Goal: Browse casually

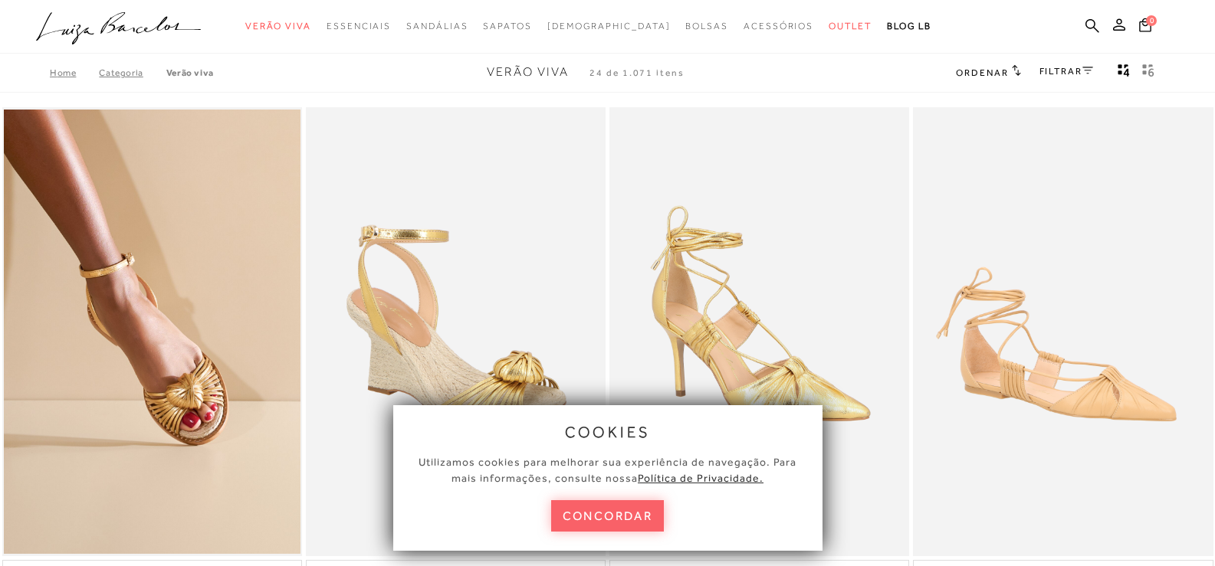
click at [352, 365] on img at bounding box center [456, 332] width 298 height 450
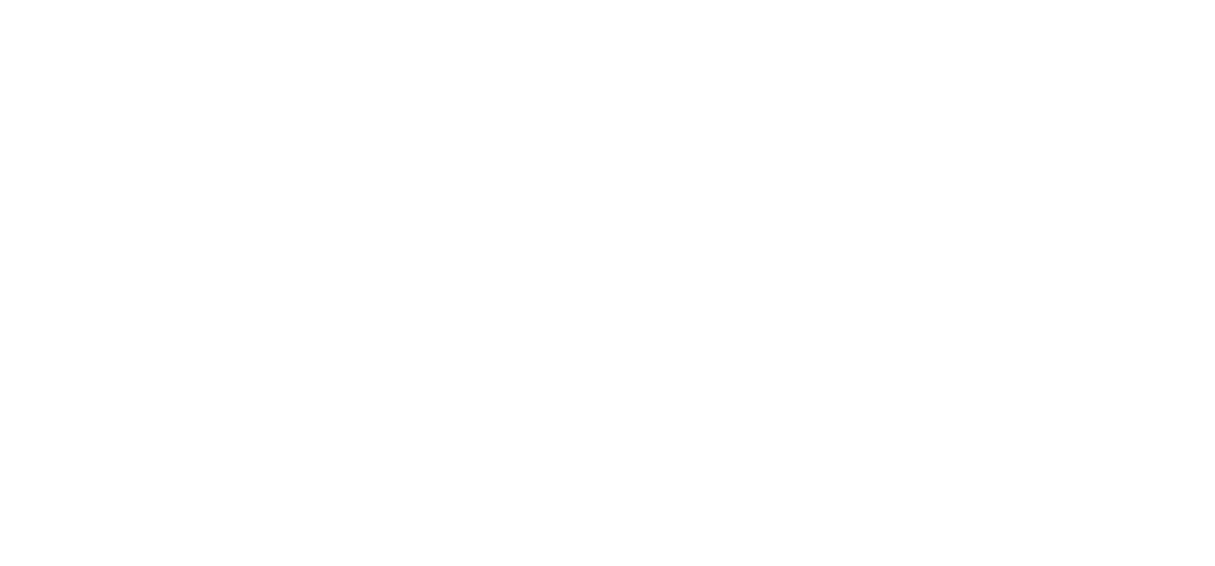
click at [566, 516] on div "cookies Utilizamos cookies para melhorar sua experiência de navegação. Para mai…" at bounding box center [607, 245] width 1215 height 641
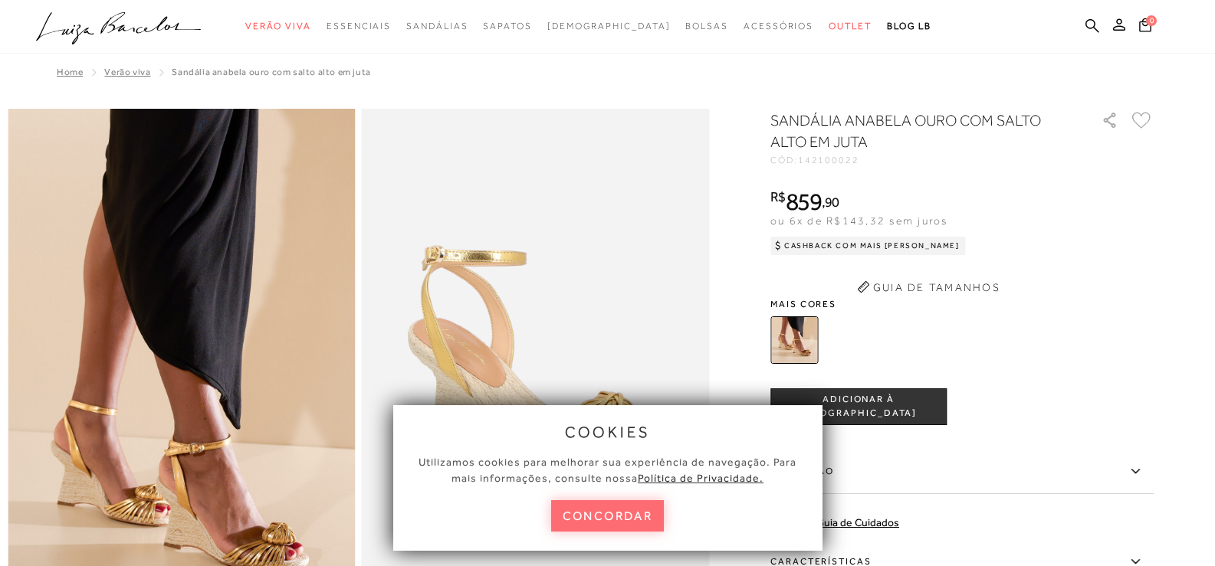
scroll to position [0, 0]
click at [580, 520] on button "concordar" at bounding box center [607, 516] width 113 height 31
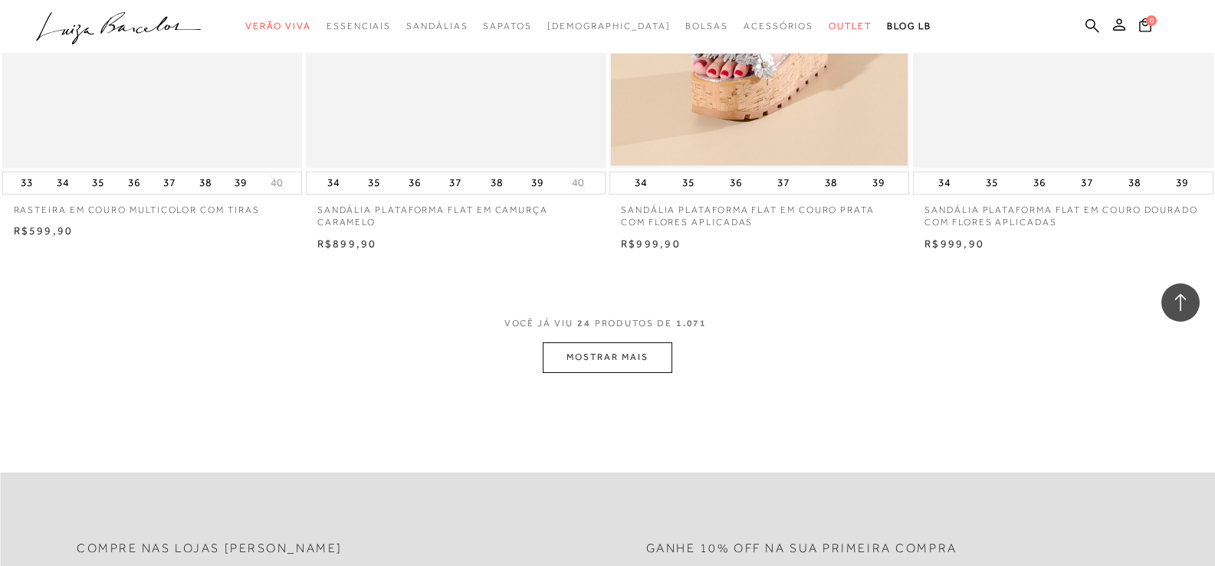
scroll to position [3143, 0]
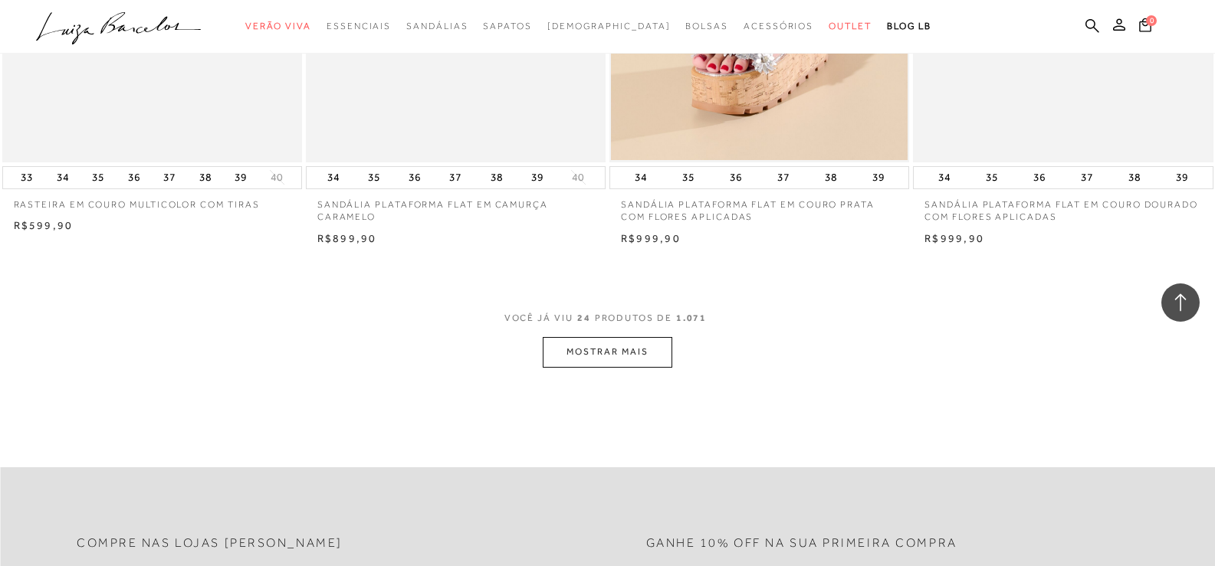
click at [556, 356] on button "MOSTRAR MAIS" at bounding box center [607, 352] width 129 height 30
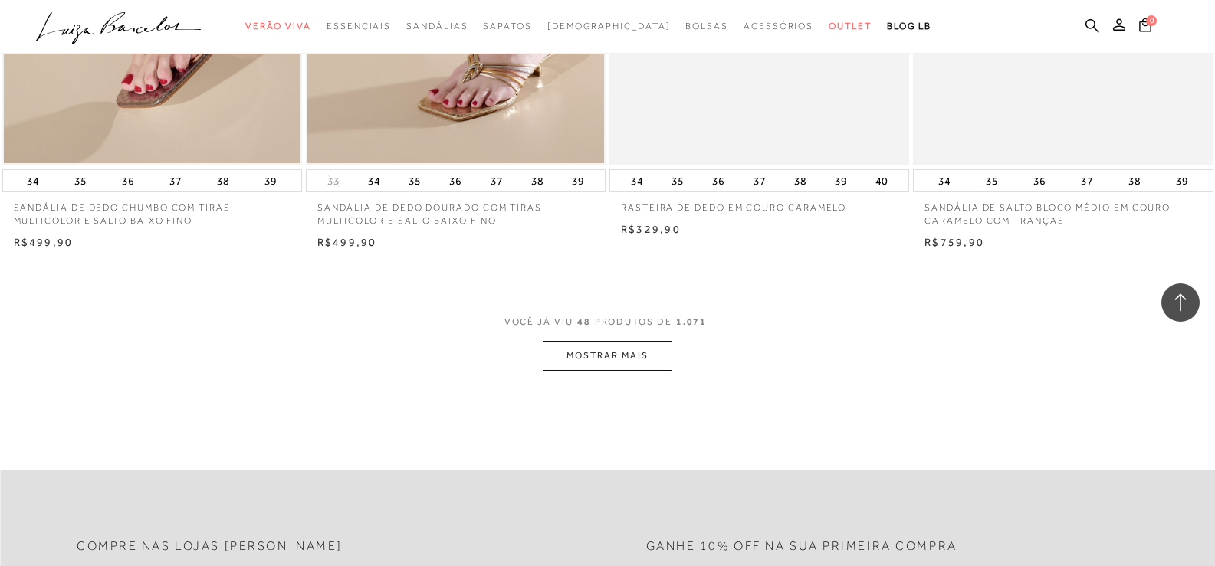
scroll to position [6439, 0]
click at [650, 359] on button "MOSTRAR MAIS" at bounding box center [607, 355] width 129 height 30
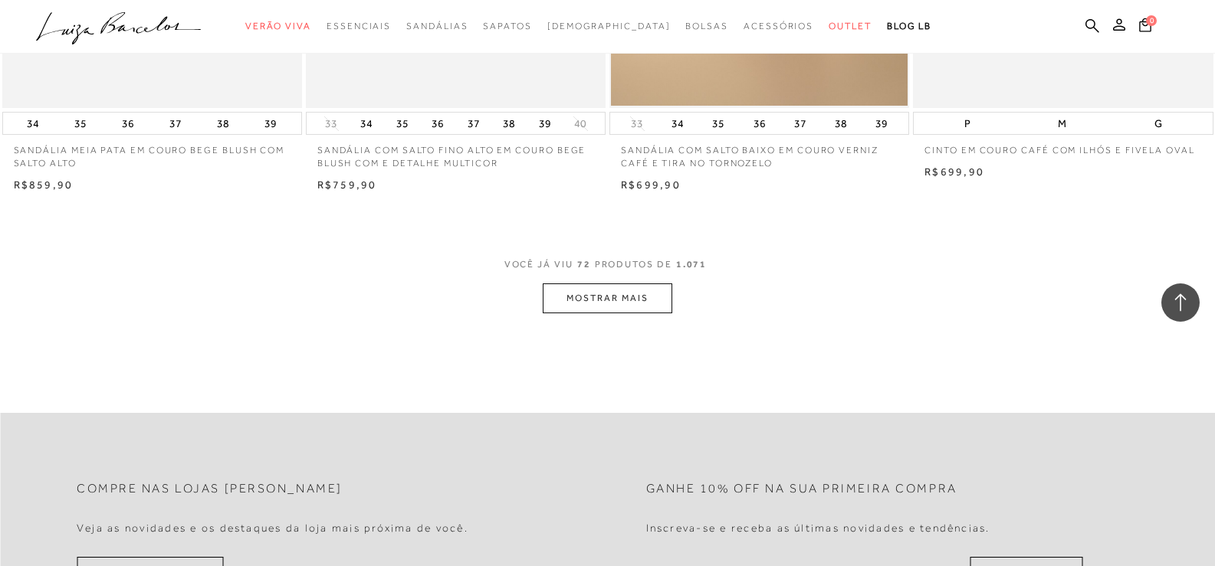
scroll to position [9811, 0]
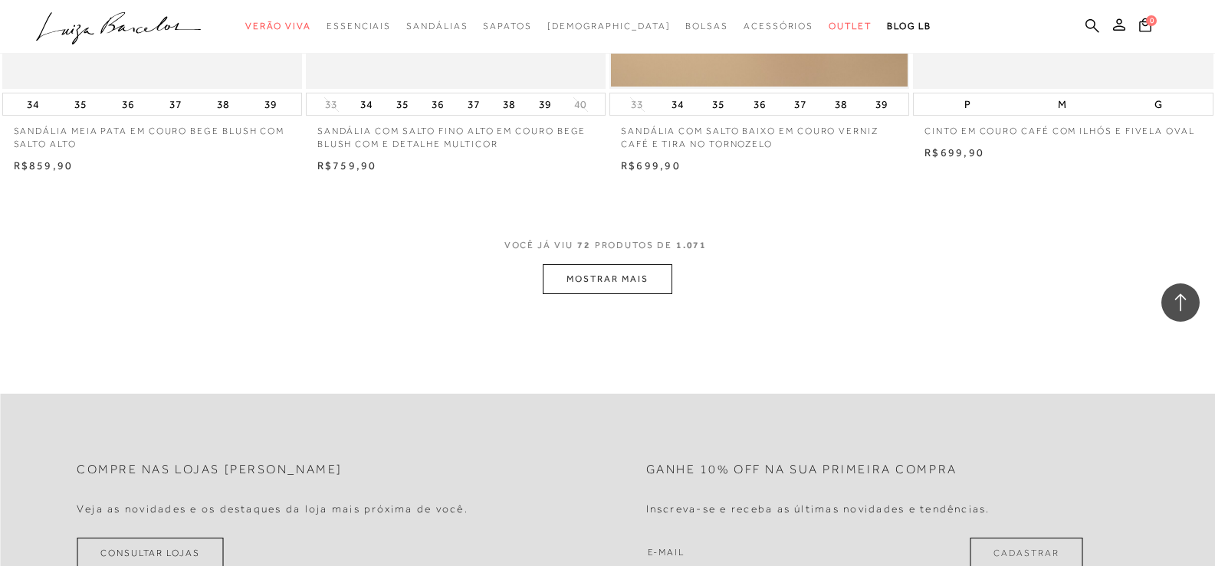
click at [579, 277] on button "MOSTRAR MAIS" at bounding box center [607, 279] width 129 height 30
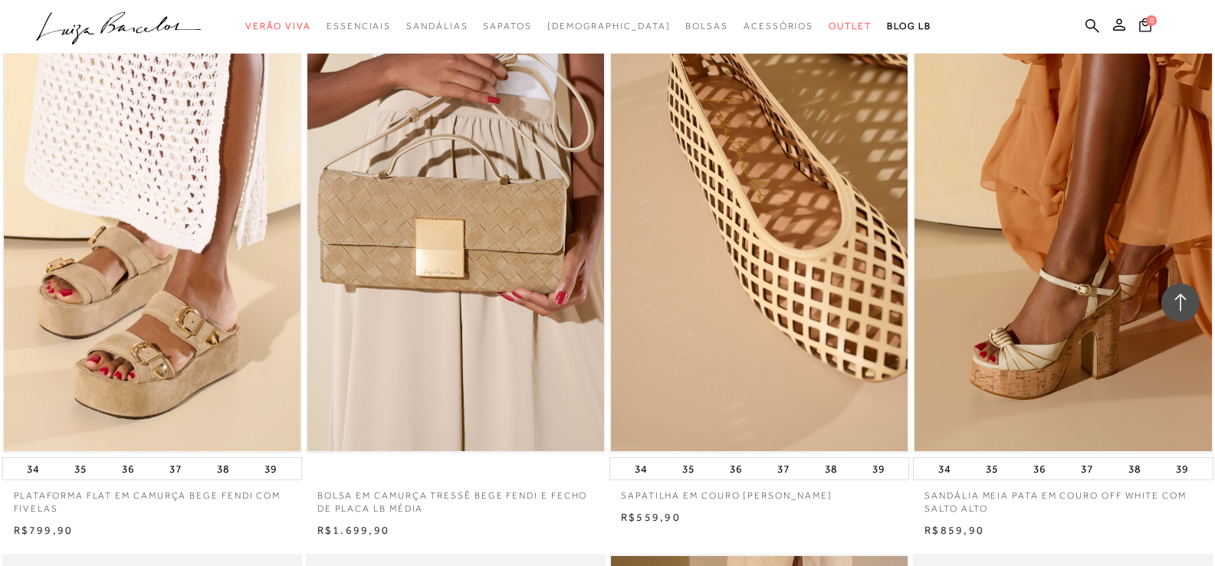
scroll to position [8892, 0]
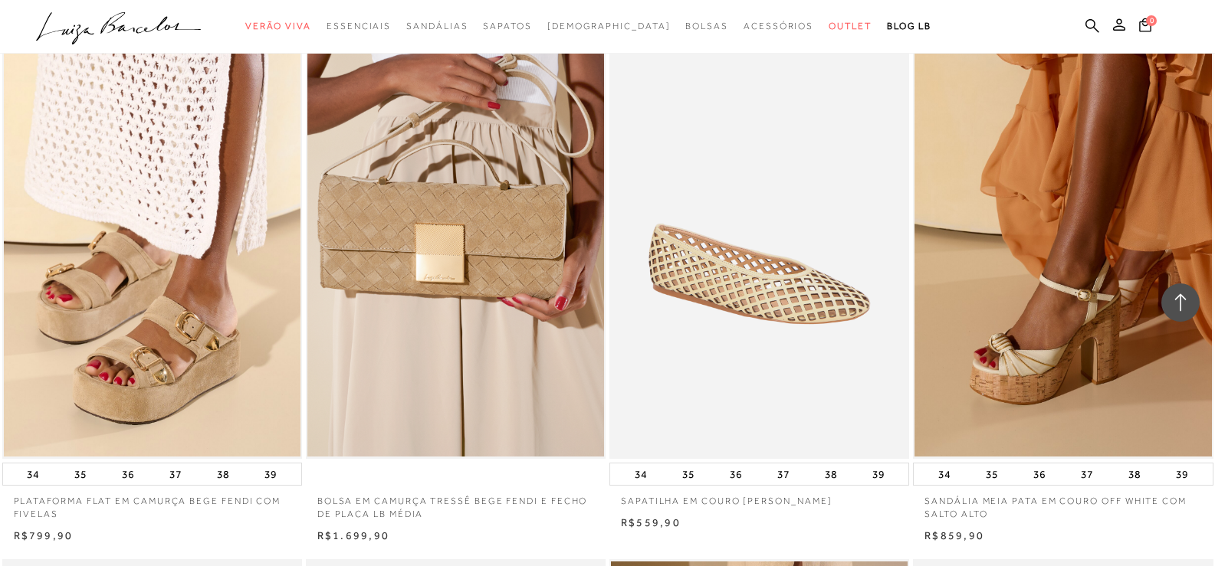
click at [678, 356] on img at bounding box center [760, 235] width 298 height 450
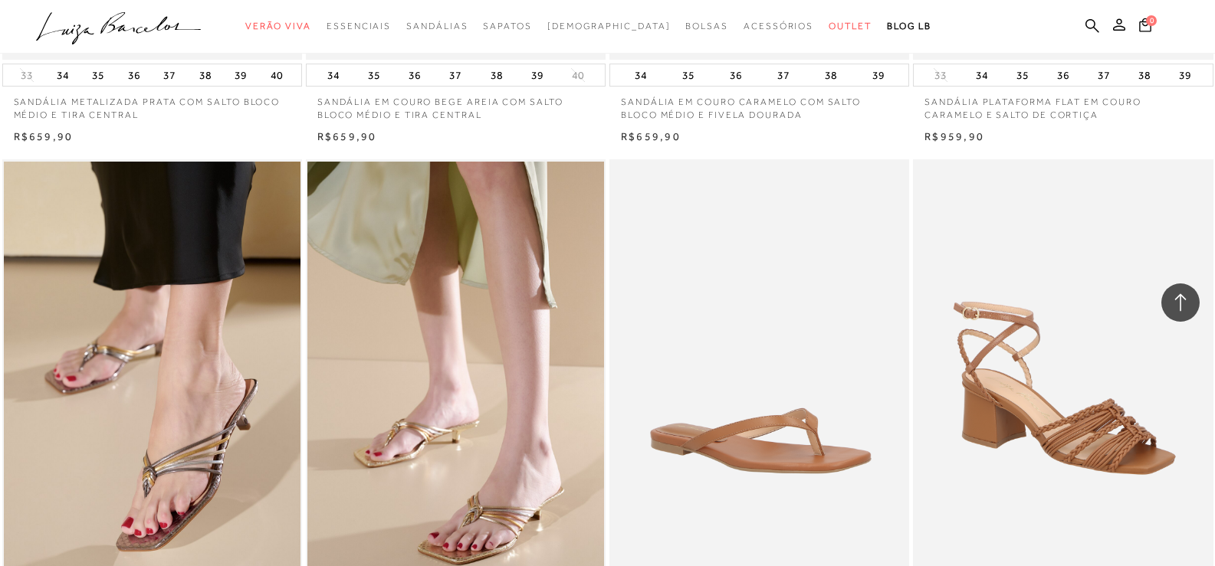
scroll to position [5672, 0]
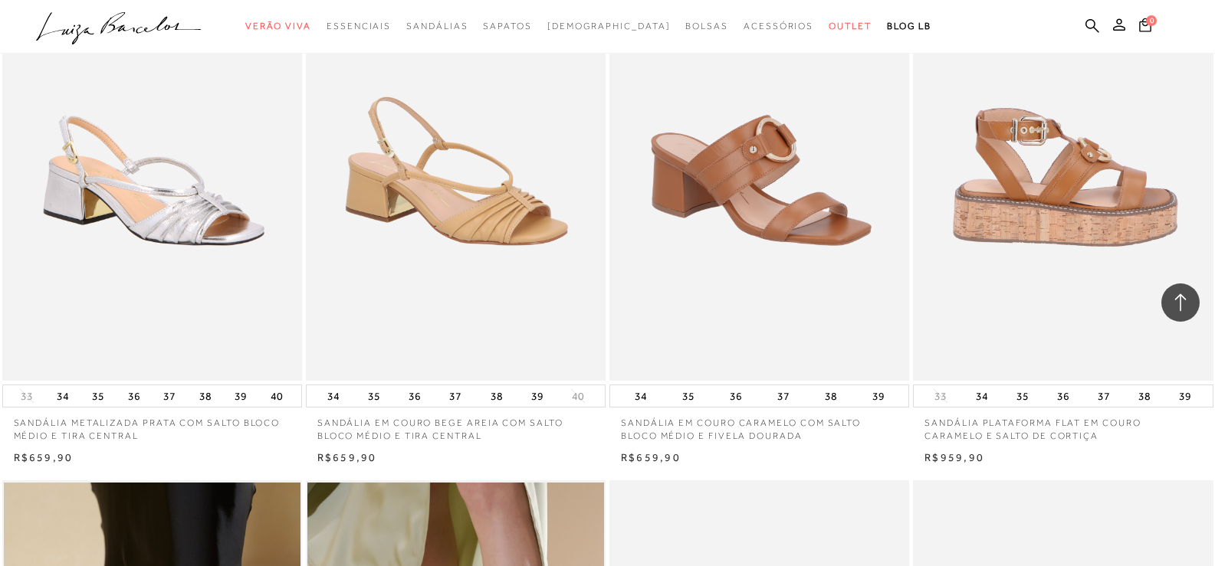
click at [1097, 182] on img at bounding box center [1063, 156] width 298 height 450
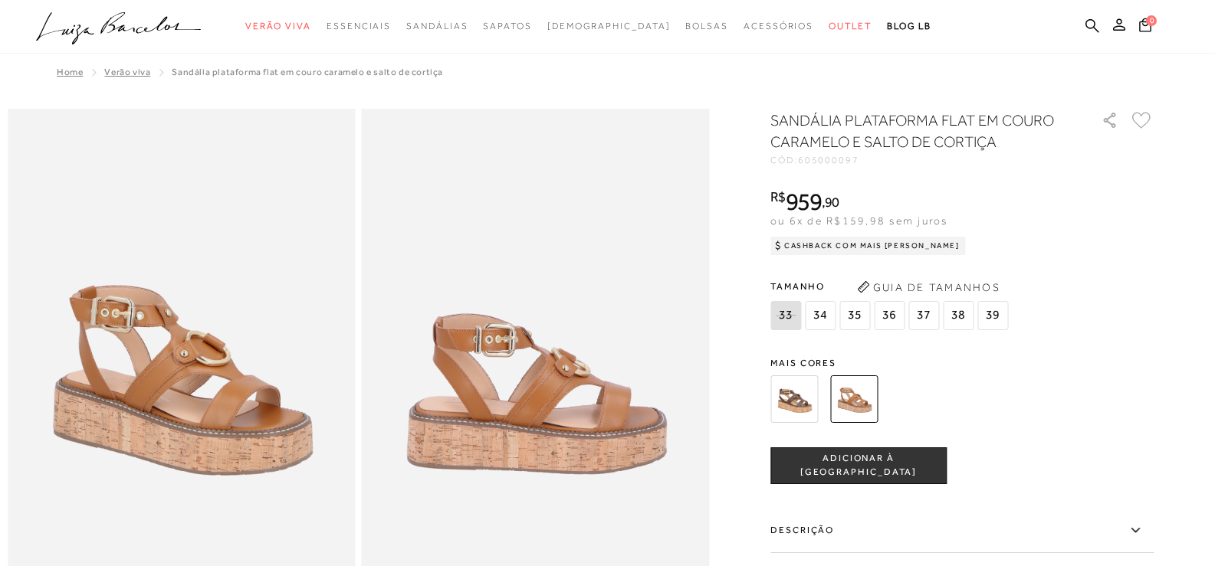
click at [876, 120] on h1 "SANDÁLIA PLATAFORMA FLAT EM COURO CARAMELO E SALTO DE CORTIÇA" at bounding box center [913, 131] width 287 height 43
click at [875, 120] on h1 "SANDÁLIA PLATAFORMA FLAT EM COURO CARAMELO E SALTO DE CORTIÇA" at bounding box center [913, 131] width 287 height 43
click at [874, 120] on h1 "SANDÁLIA PLATAFORMA FLAT EM COURO CARAMELO E SALTO DE CORTIÇA" at bounding box center [913, 131] width 287 height 43
click at [875, 120] on h1 "SANDÁLIA PLATAFORMA FLAT EM COURO CARAMELO E SALTO DE CORTIÇA" at bounding box center [913, 131] width 287 height 43
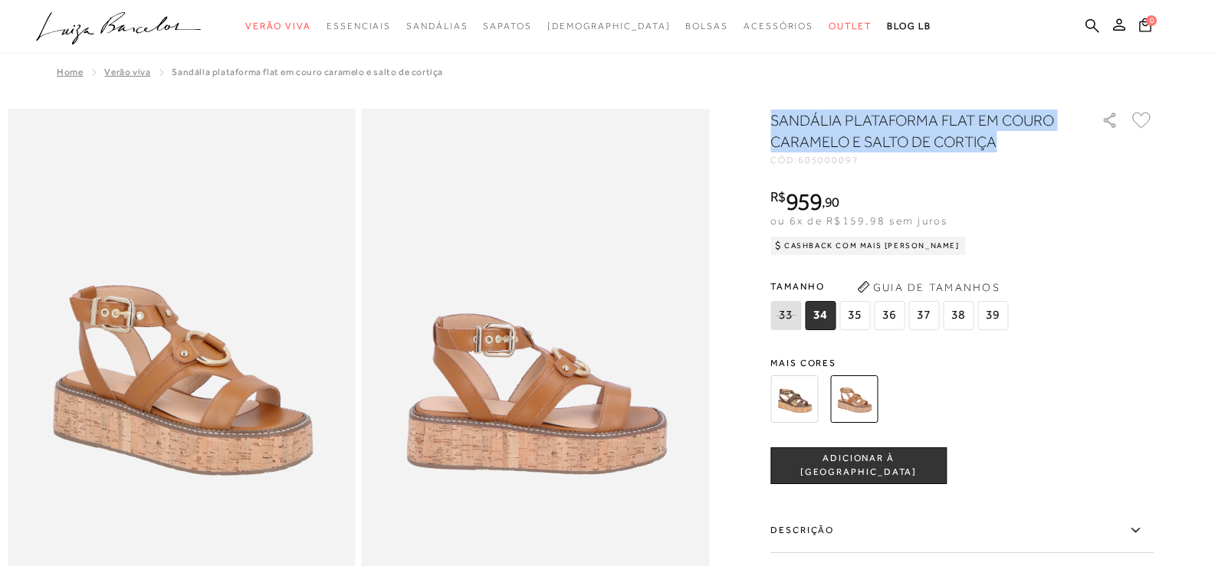
click at [875, 120] on h1 "SANDÁLIA PLATAFORMA FLAT EM COURO CARAMELO E SALTO DE CORTIÇA" at bounding box center [913, 131] width 287 height 43
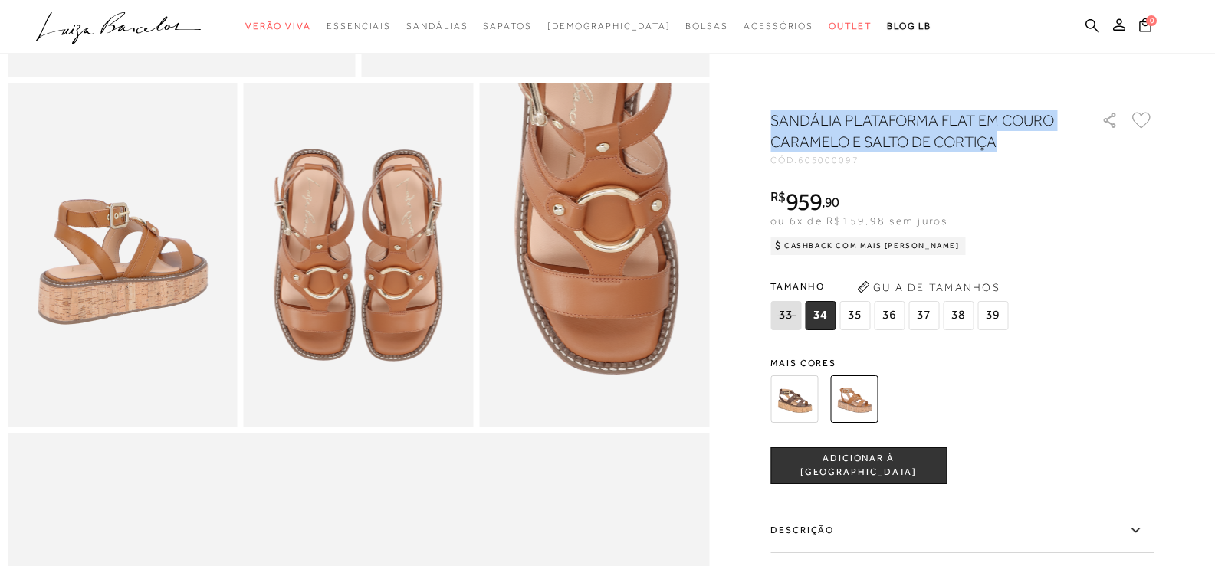
scroll to position [613, 0]
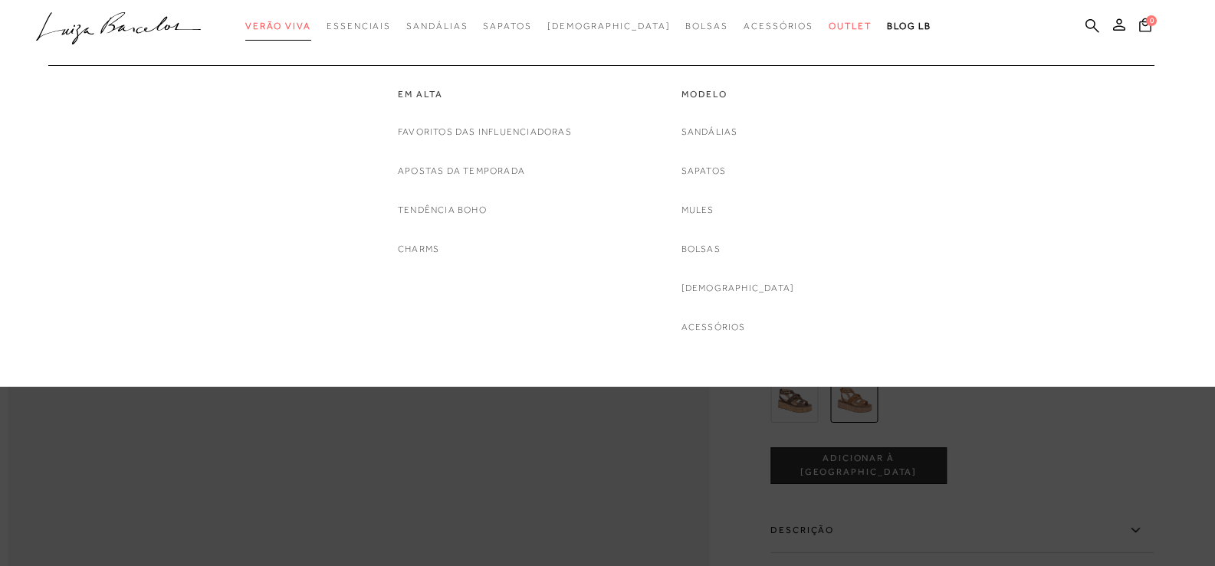
click at [309, 28] on span "Verão Viva" at bounding box center [278, 26] width 66 height 11
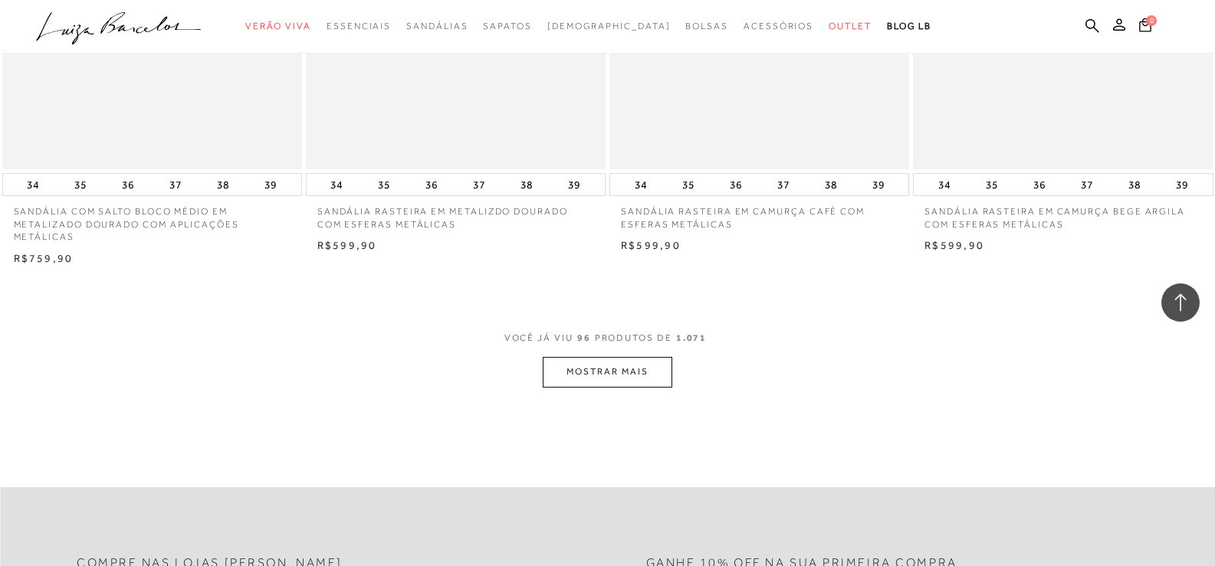
scroll to position [13031, 0]
click at [597, 386] on button "MOSTRAR MAIS" at bounding box center [607, 371] width 129 height 30
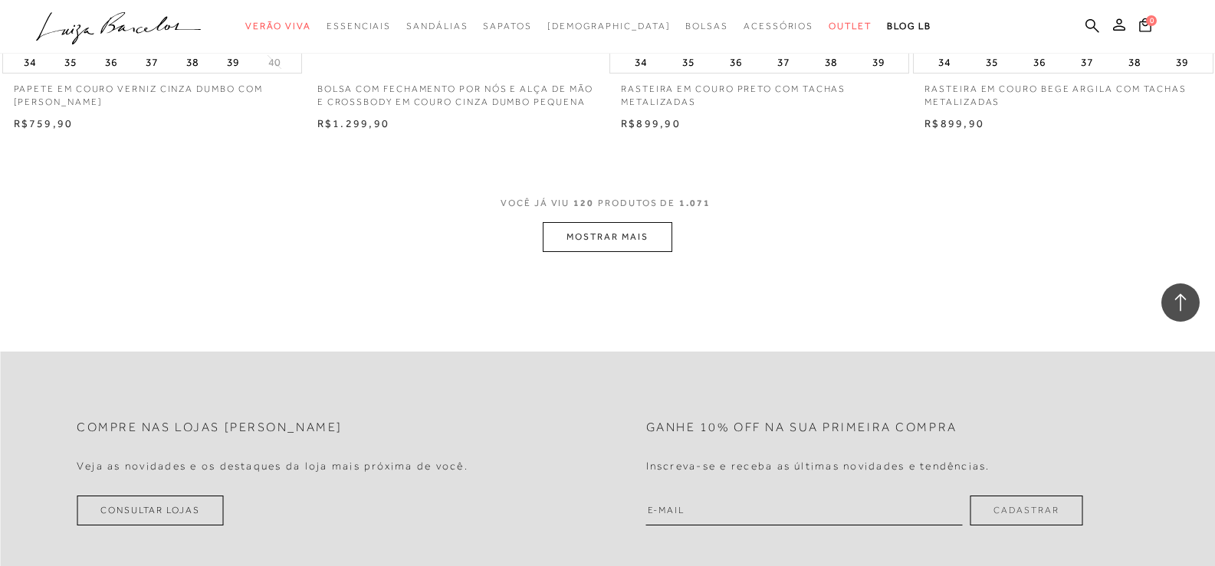
scroll to position [16480, 0]
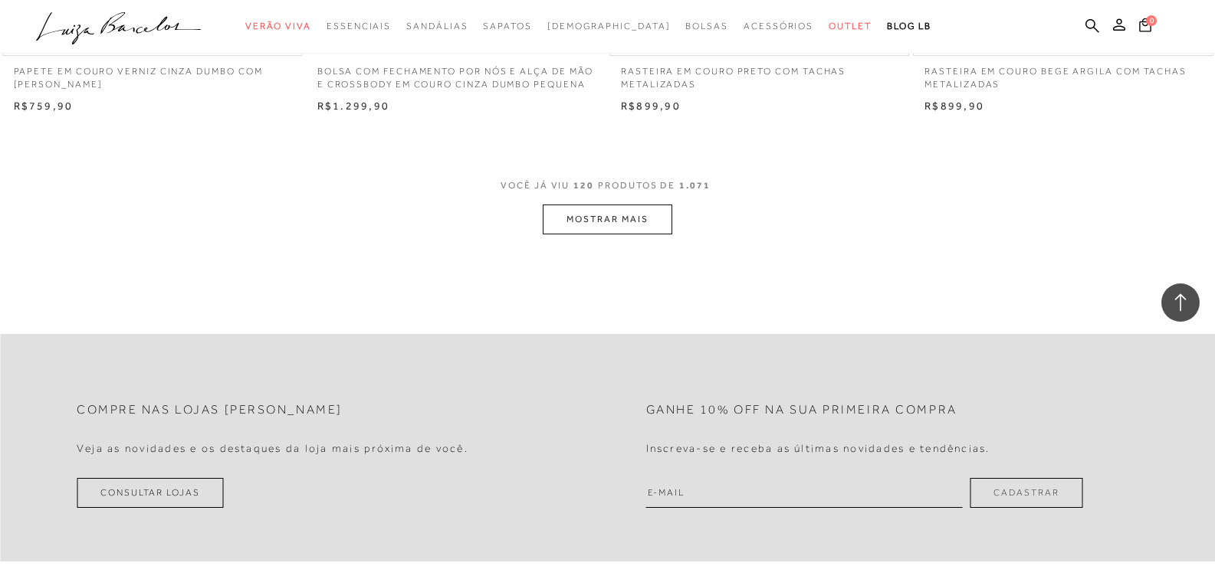
click at [628, 235] on button "MOSTRAR MAIS" at bounding box center [607, 220] width 129 height 30
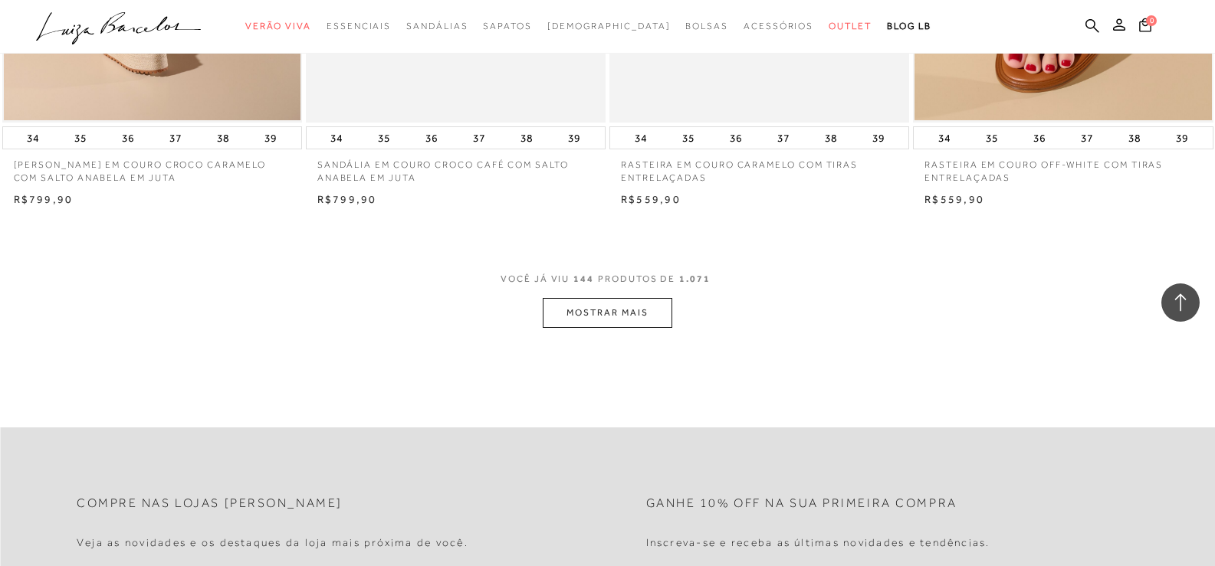
scroll to position [19700, 0]
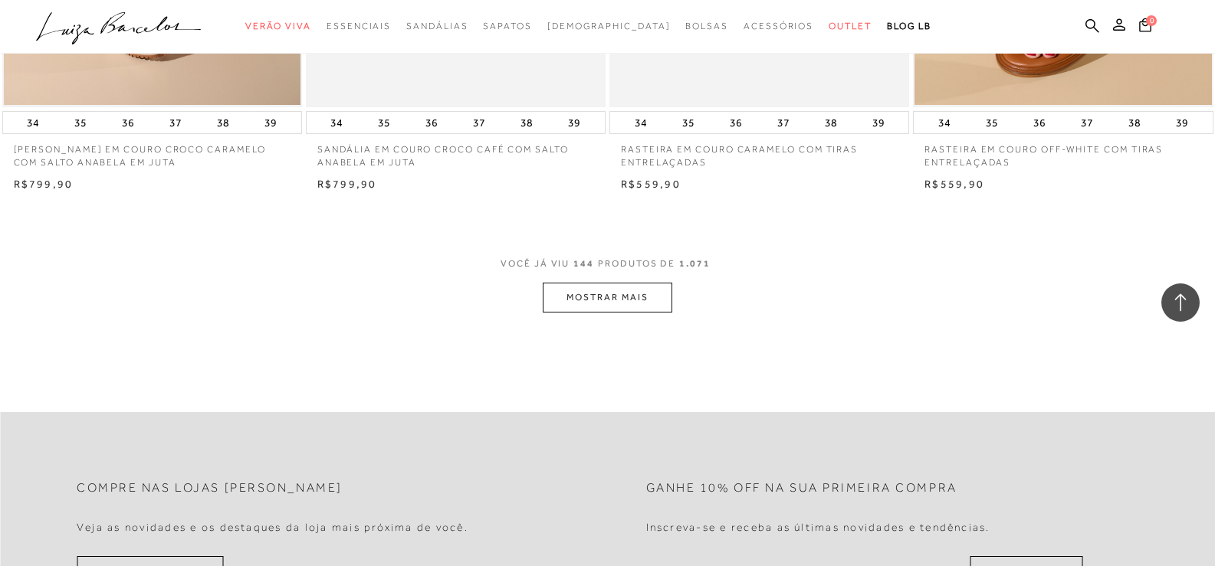
click at [573, 313] on button "MOSTRAR MAIS" at bounding box center [607, 298] width 129 height 30
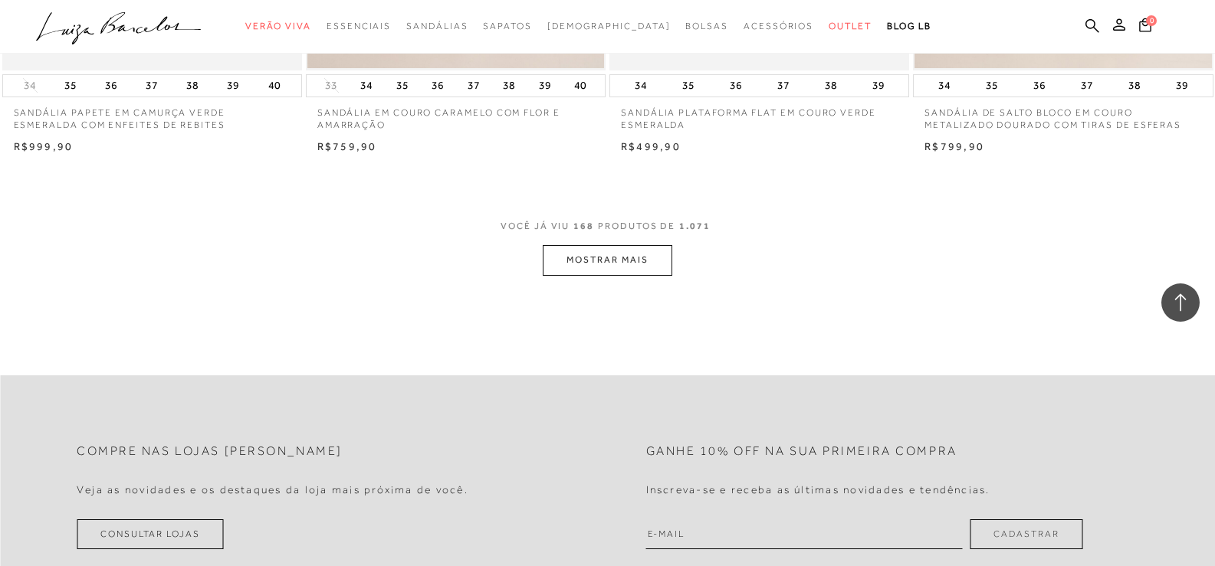
scroll to position [23072, 0]
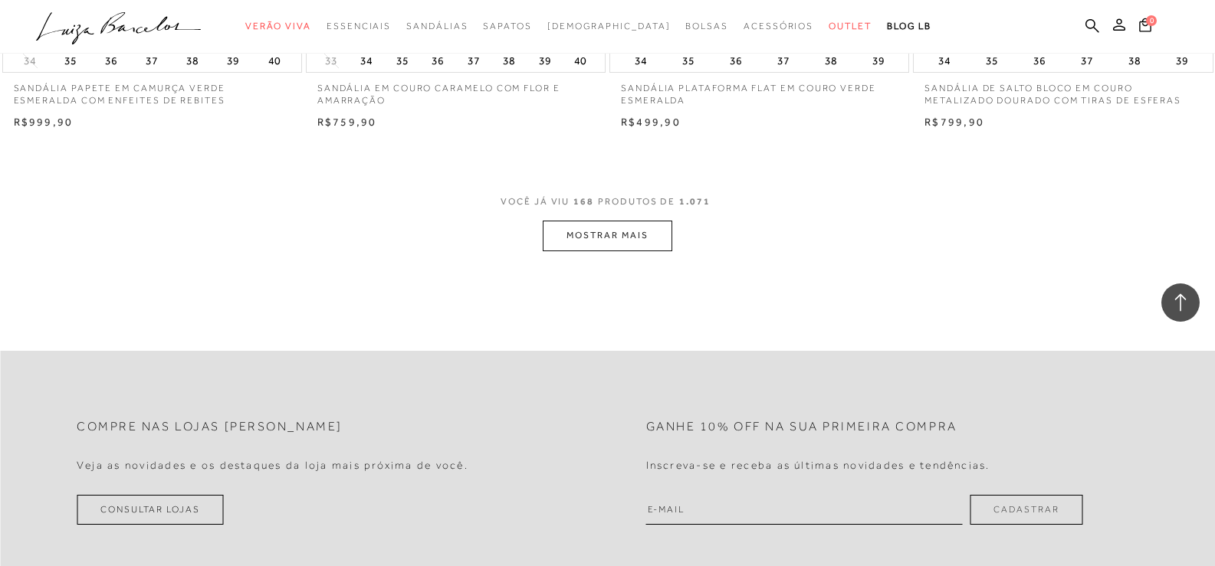
click at [560, 251] on button "MOSTRAR MAIS" at bounding box center [607, 236] width 129 height 30
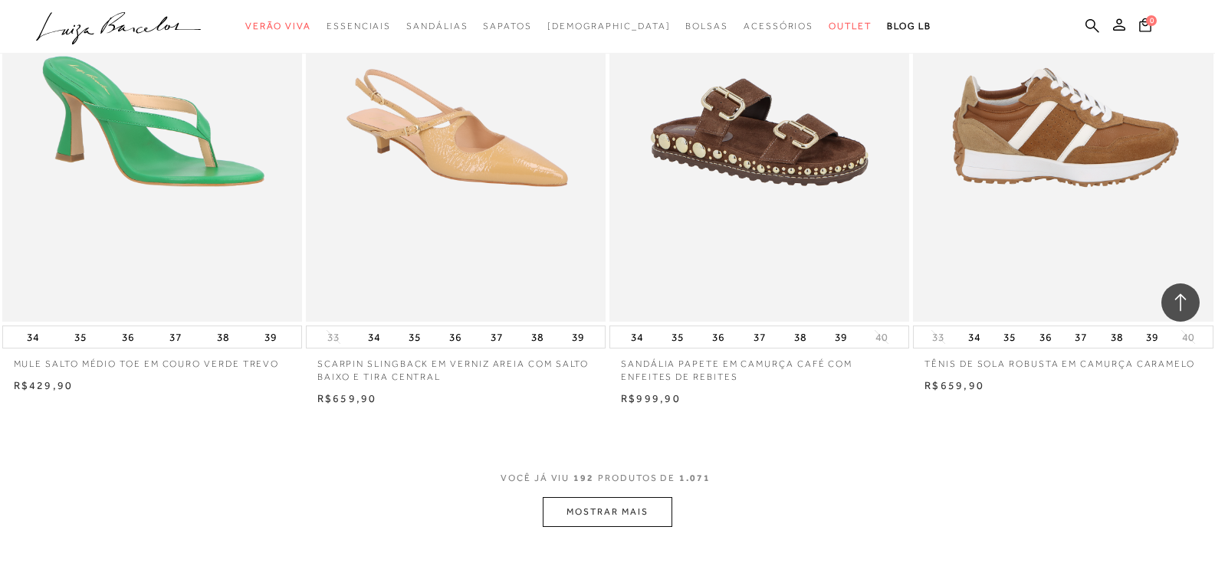
scroll to position [26292, 0]
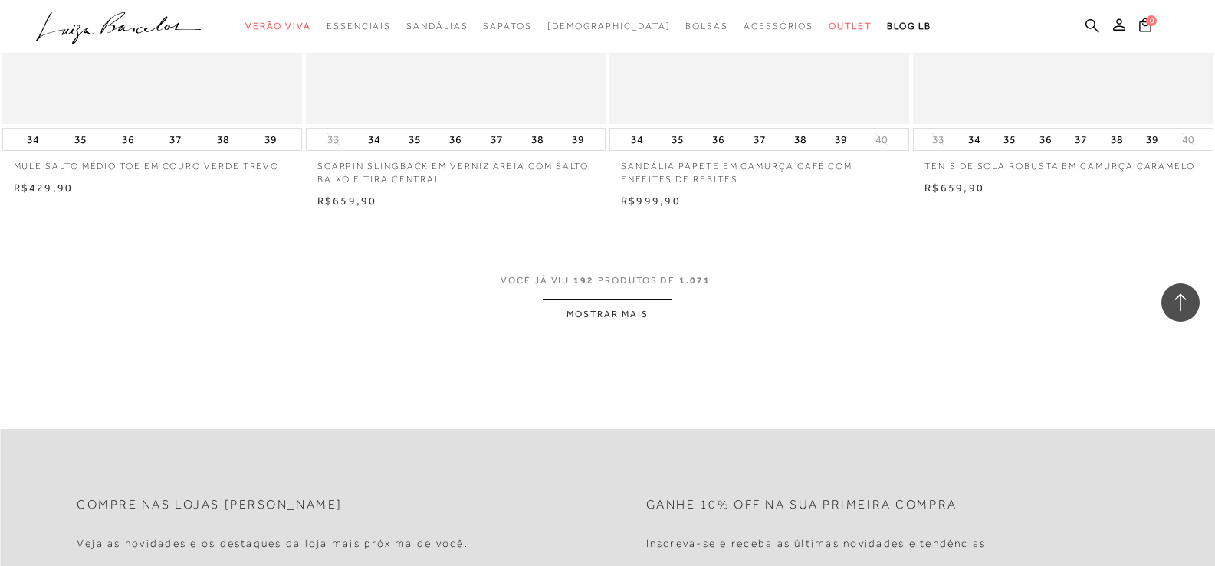
click at [624, 330] on button "MOSTRAR MAIS" at bounding box center [607, 315] width 129 height 30
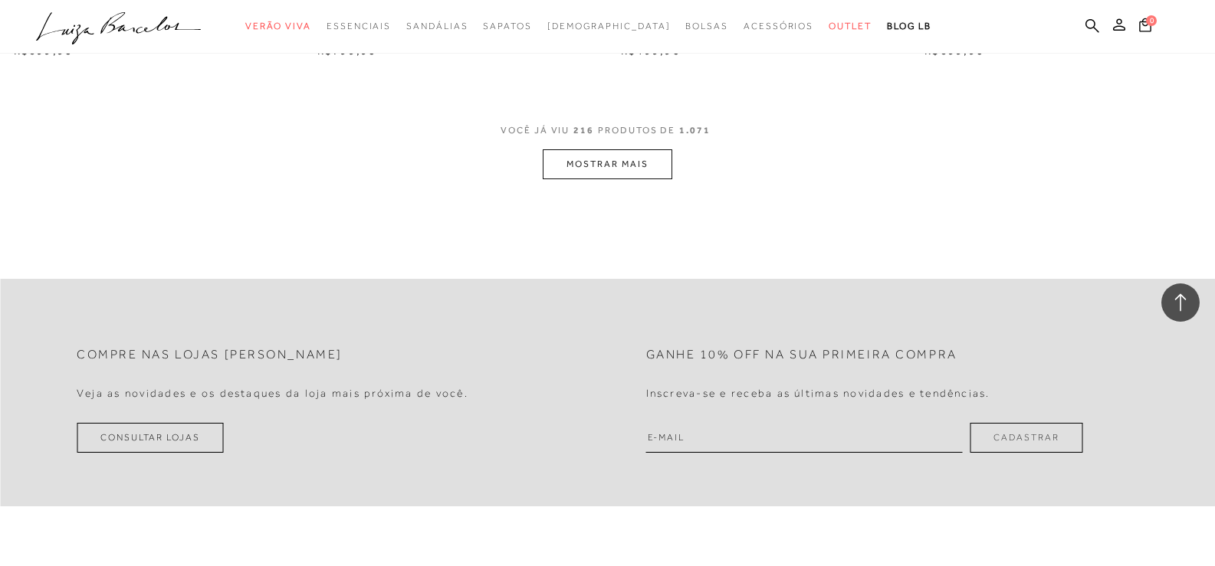
scroll to position [29741, 0]
click at [594, 178] on button "MOSTRAR MAIS" at bounding box center [607, 163] width 129 height 30
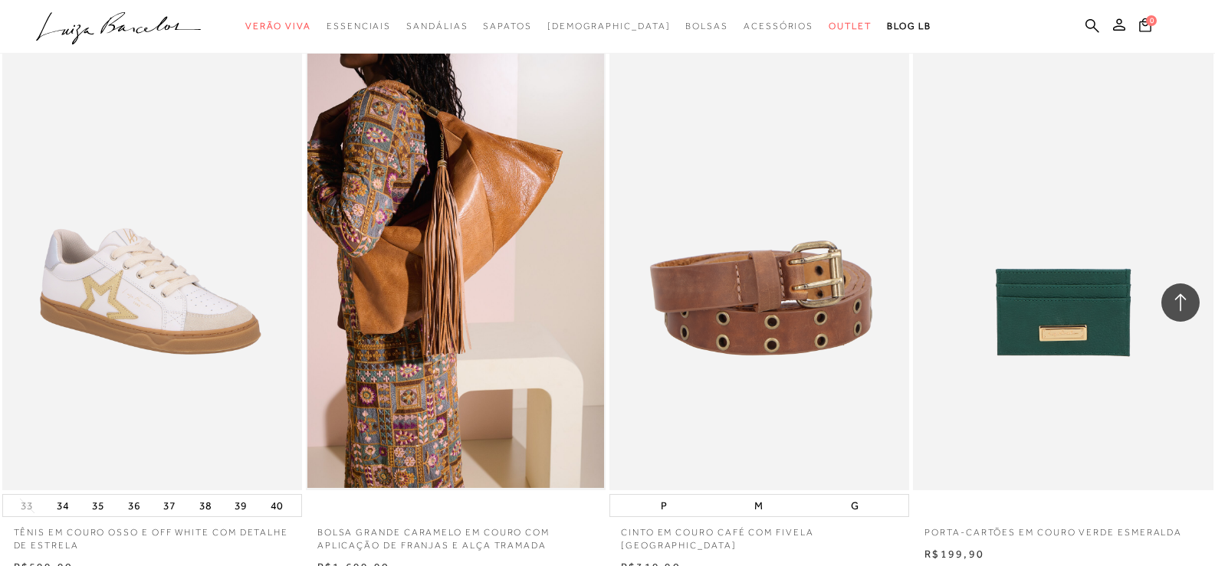
scroll to position [32807, 0]
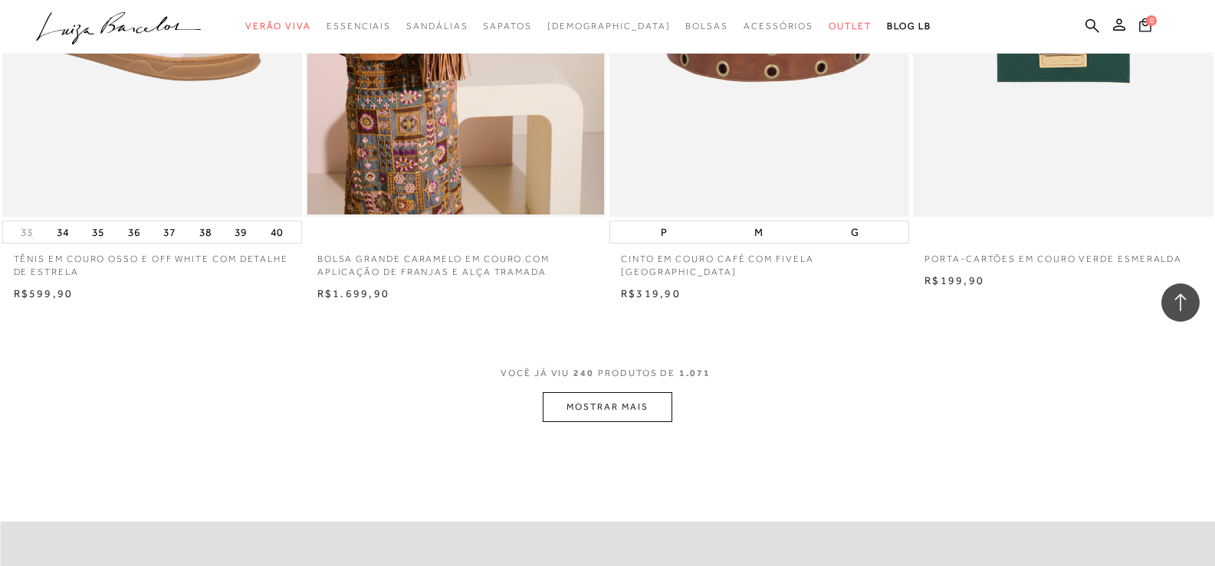
click at [644, 422] on button "MOSTRAR MAIS" at bounding box center [607, 407] width 129 height 30
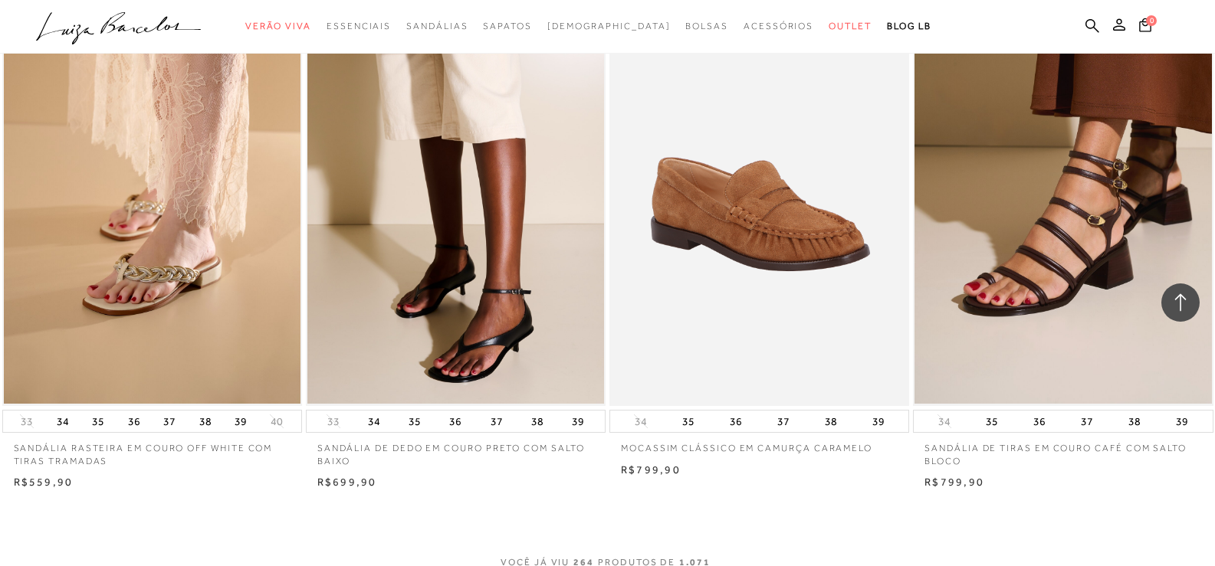
scroll to position [36180, 0]
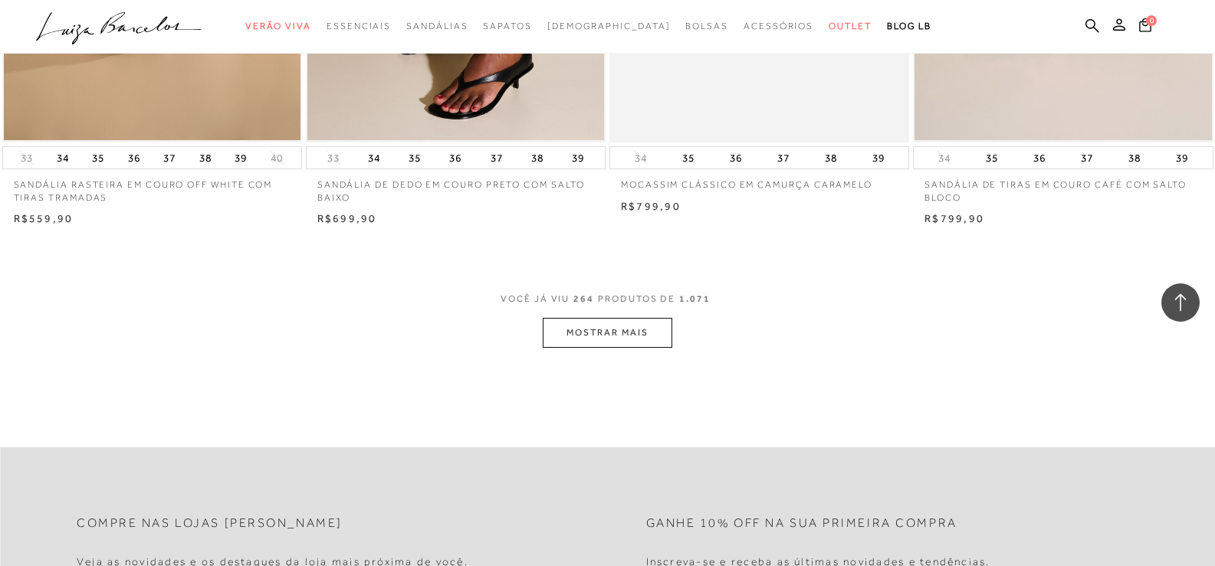
click at [591, 348] on button "MOSTRAR MAIS" at bounding box center [607, 333] width 129 height 30
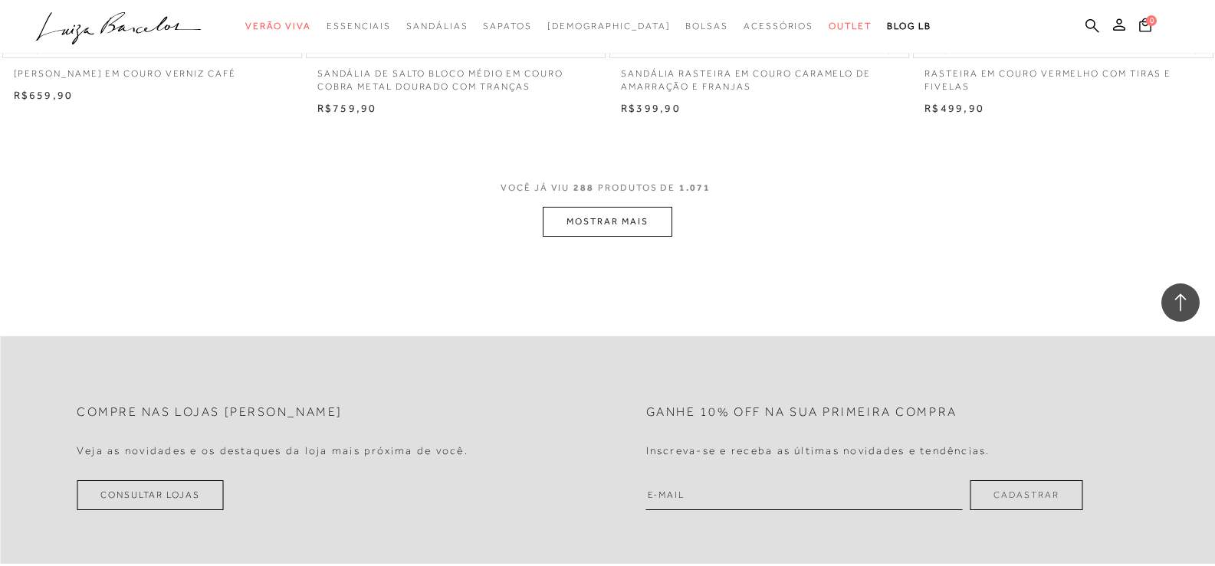
scroll to position [39629, 0]
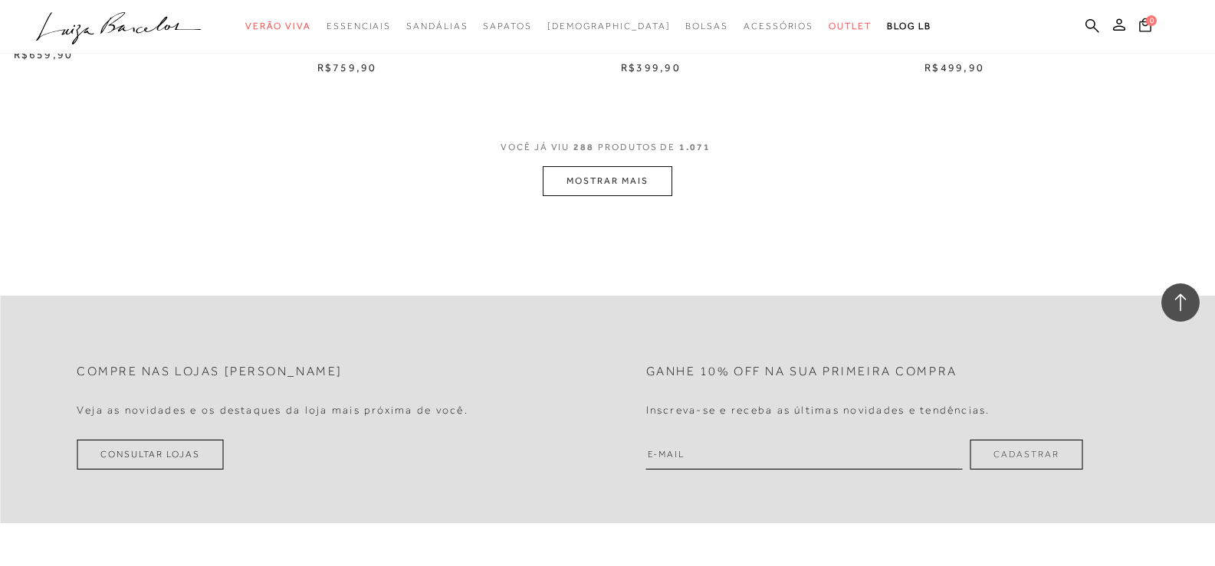
click at [593, 196] on button "MOSTRAR MAIS" at bounding box center [607, 181] width 129 height 30
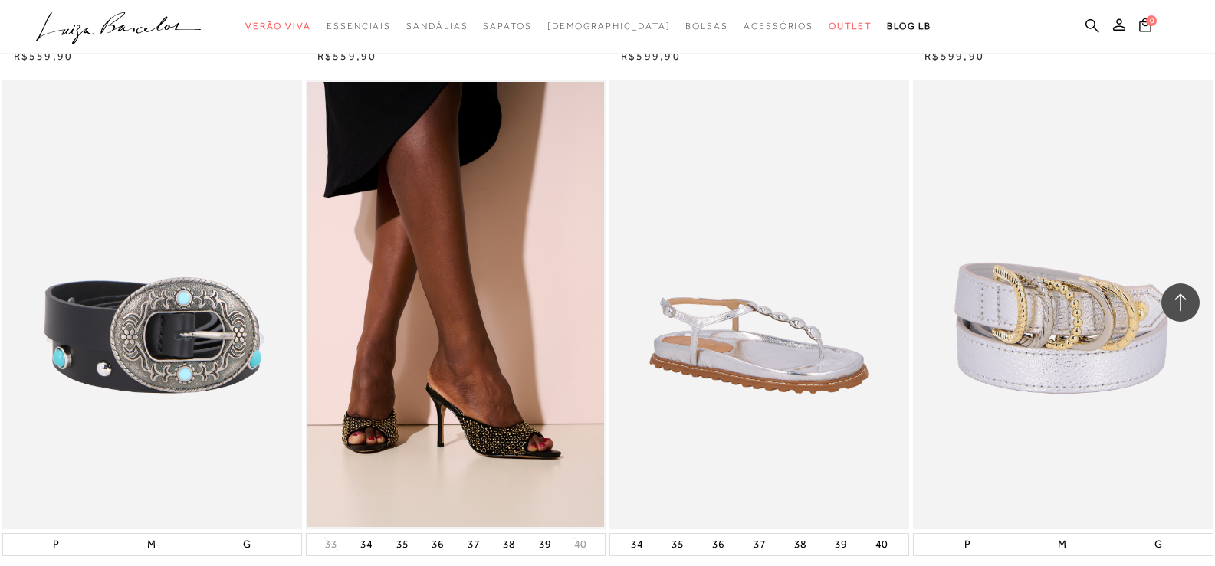
scroll to position [42848, 0]
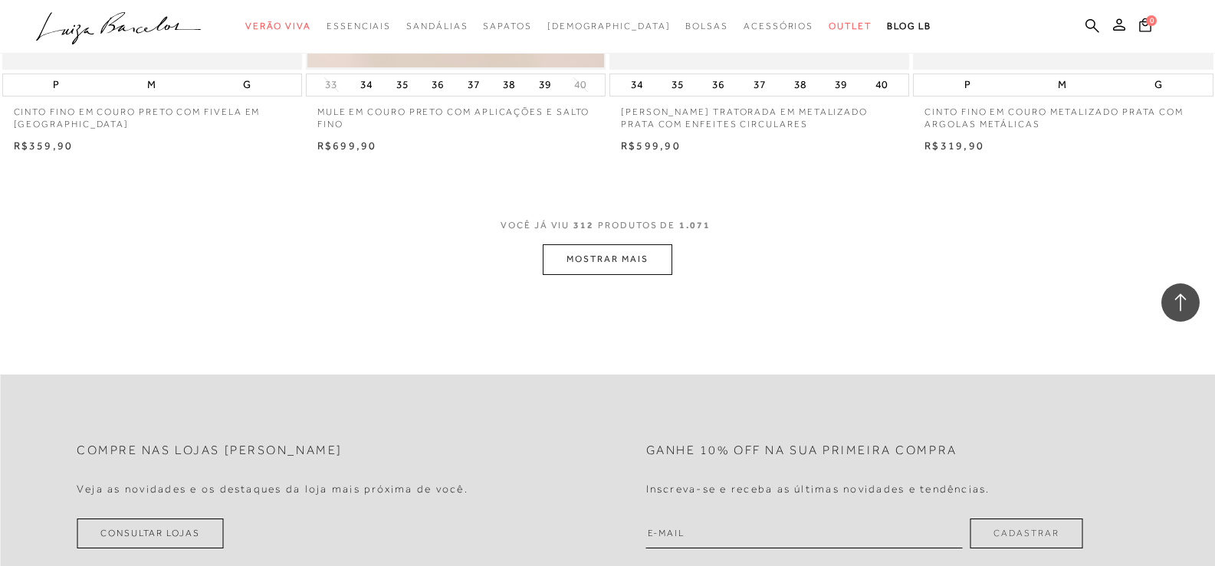
click at [599, 274] on button "MOSTRAR MAIS" at bounding box center [607, 260] width 129 height 30
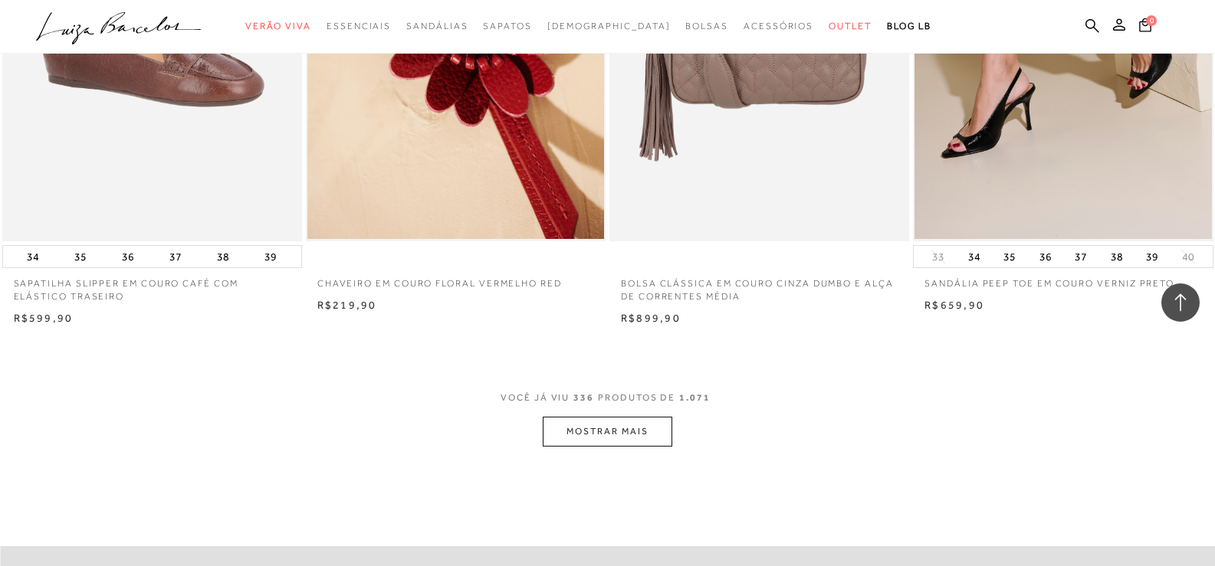
scroll to position [45991, 0]
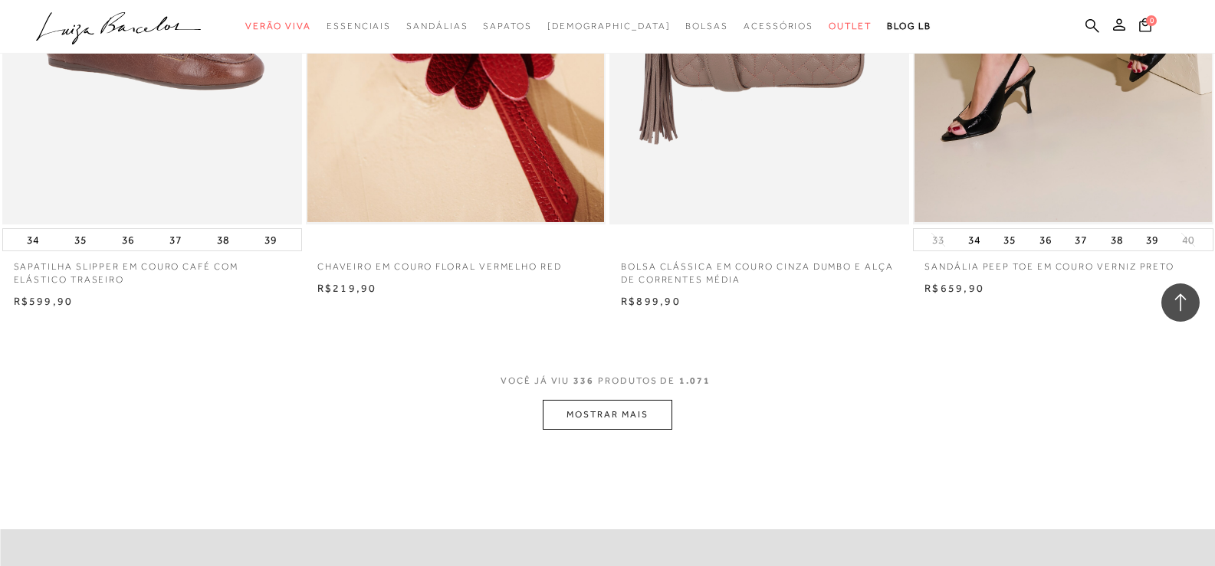
click at [608, 430] on button "MOSTRAR MAIS" at bounding box center [607, 415] width 129 height 30
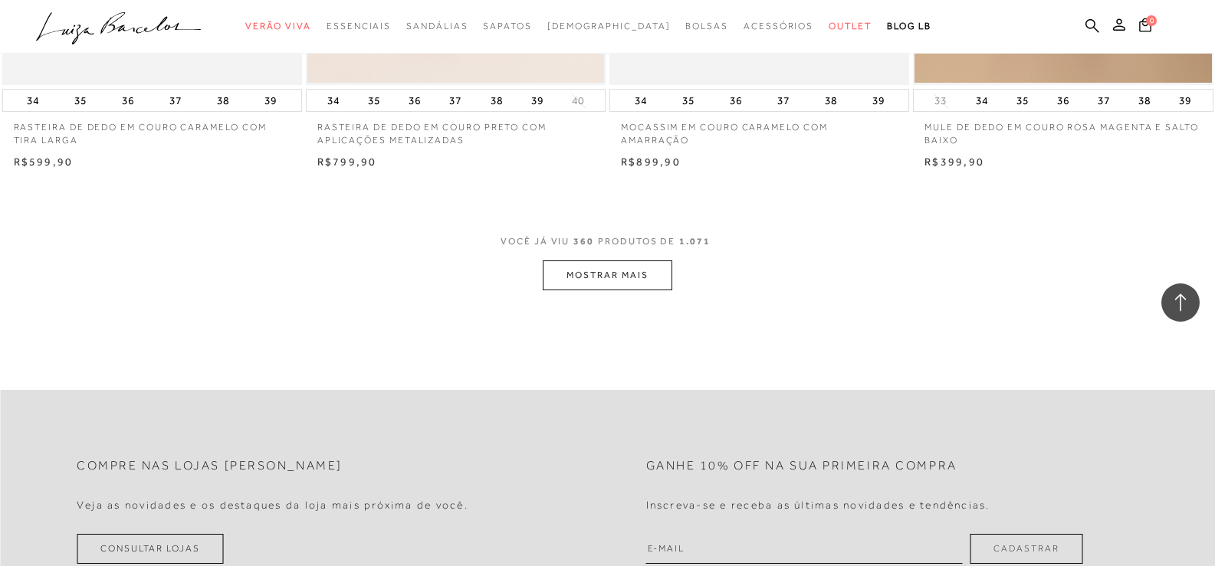
scroll to position [49594, 0]
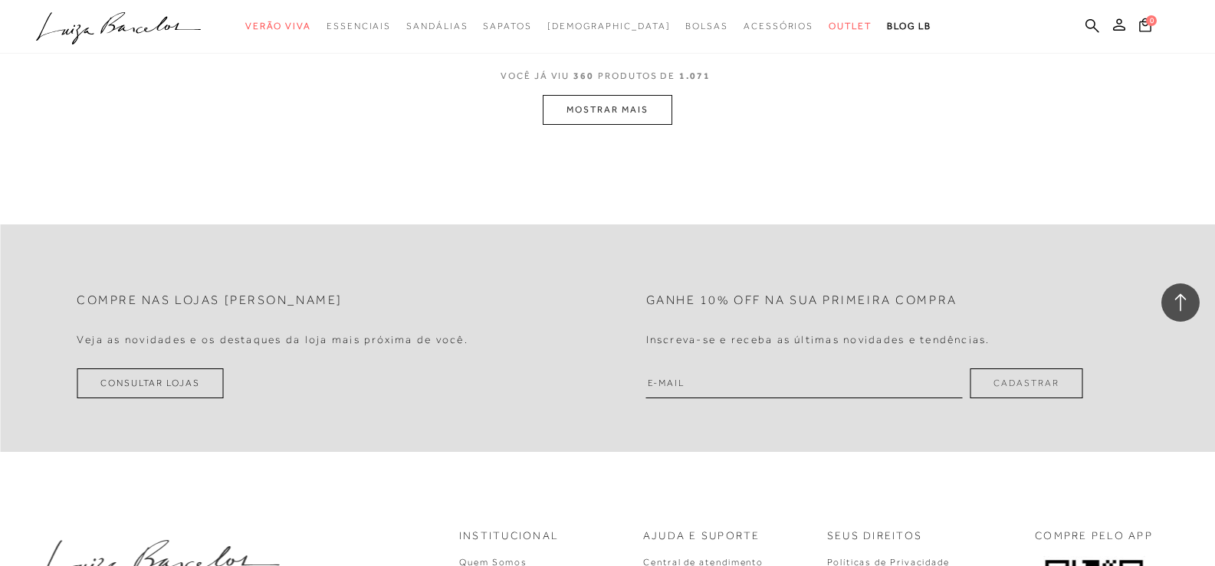
click at [615, 125] on button "MOSTRAR MAIS" at bounding box center [607, 110] width 129 height 30
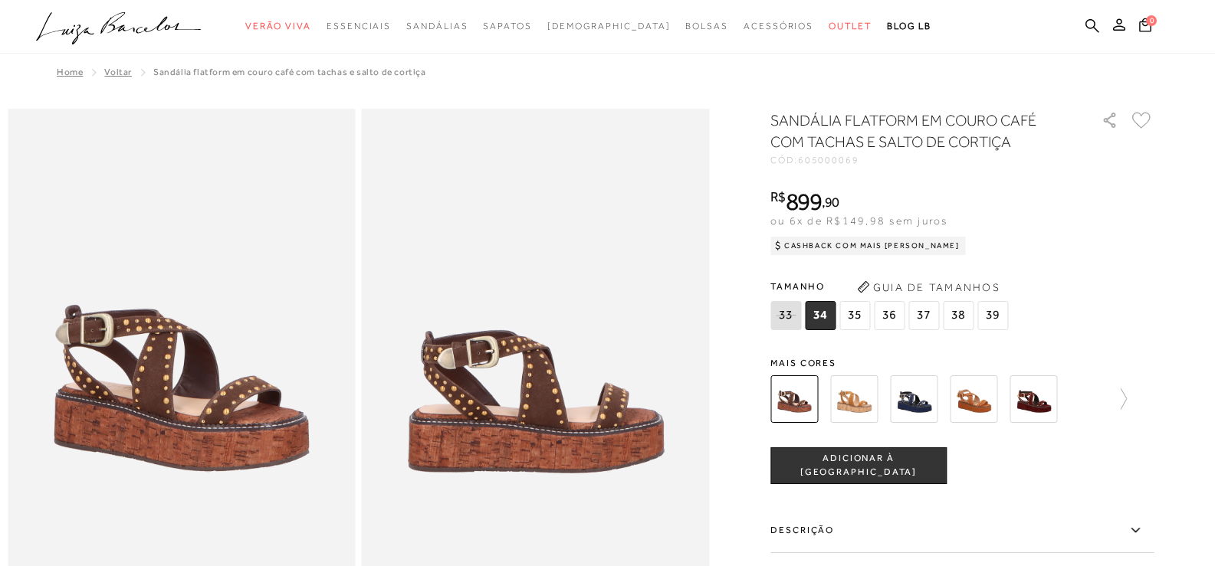
click at [904, 132] on h1 "SANDÁLIA FLATFORM EM COURO CAFÉ COM TACHAS E SALTO DE CORTIÇA" at bounding box center [913, 131] width 287 height 43
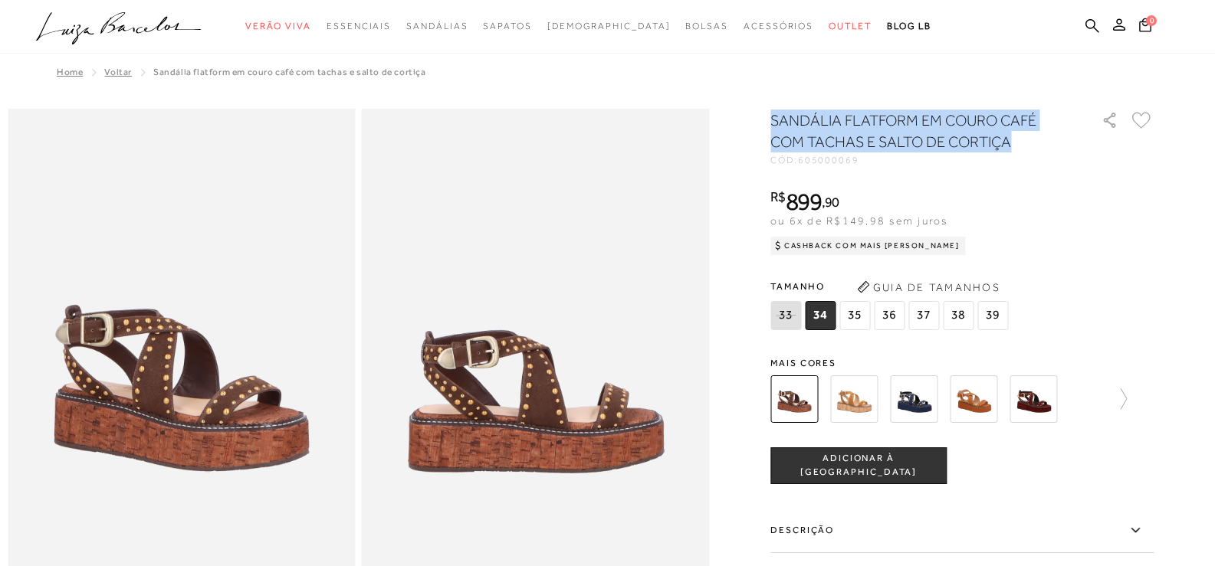
click at [904, 132] on h1 "SANDÁLIA FLATFORM EM COURO CAFÉ COM TACHAS E SALTO DE CORTIÇA" at bounding box center [913, 131] width 287 height 43
copy div "SANDÁLIA FLATFORM EM COURO CAFÉ COM TACHAS E SALTO DE CORTIÇA"
